Goal: Task Accomplishment & Management: Use online tool/utility

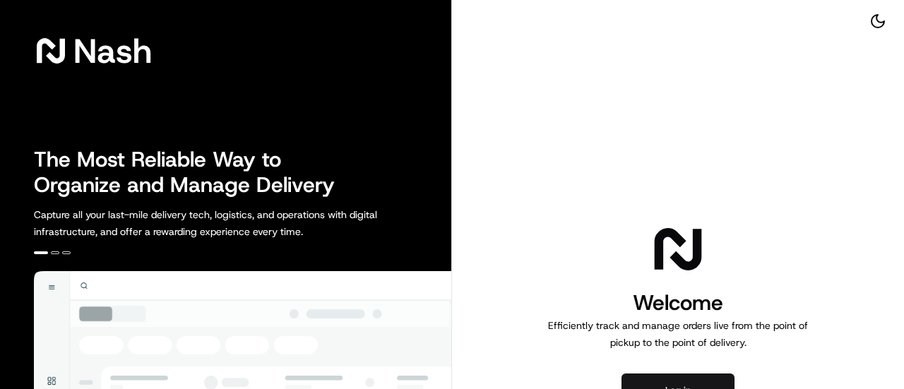
click at [703, 378] on button "Log in" at bounding box center [677, 391] width 113 height 34
